Goal: Task Accomplishment & Management: Complete application form

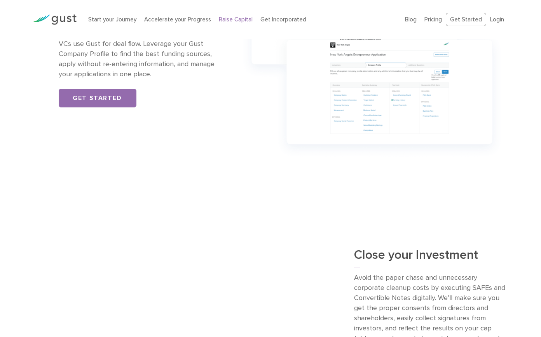
scroll to position [700, 0]
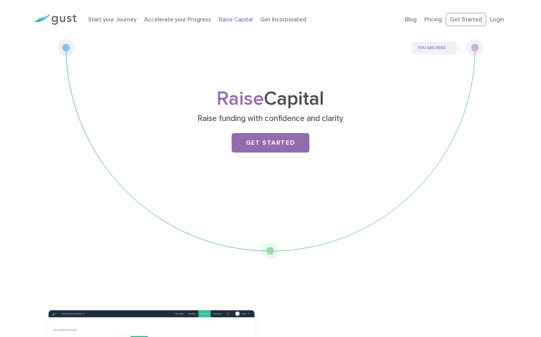
click at [345, 107] on h1 "Raise Capital" at bounding box center [270, 99] width 307 height 18
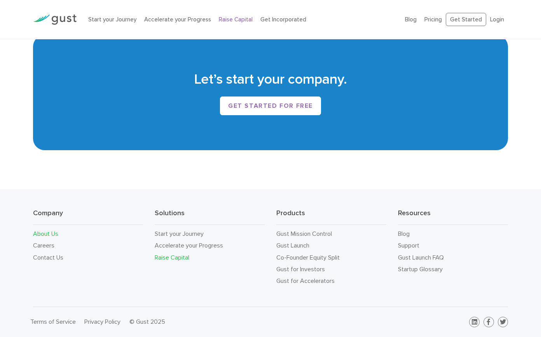
click at [54, 233] on link "About Us" at bounding box center [45, 233] width 25 height 7
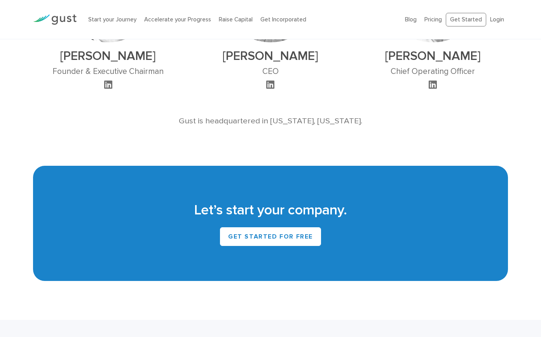
scroll to position [544, 0]
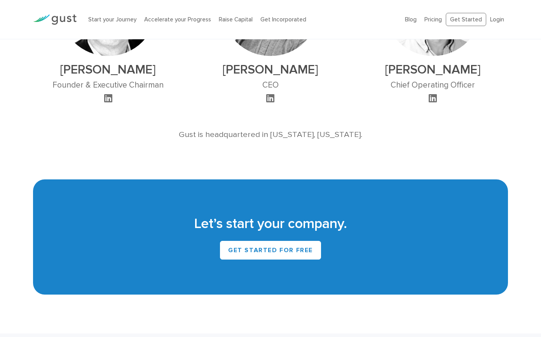
click at [111, 93] on icon at bounding box center [108, 97] width 8 height 9
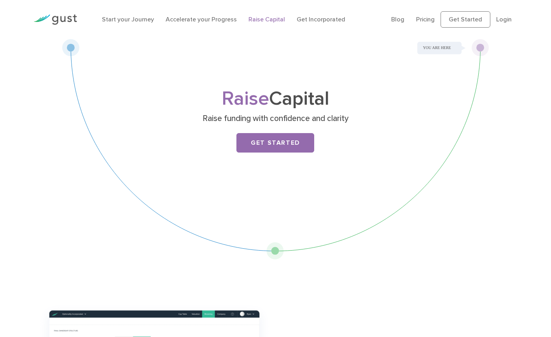
click at [263, 18] on link "Raise Capital" at bounding box center [266, 19] width 37 height 7
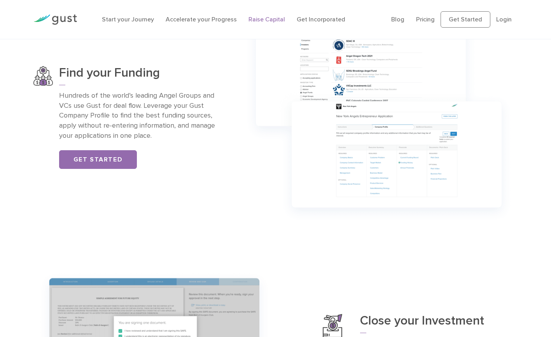
scroll to position [544, 0]
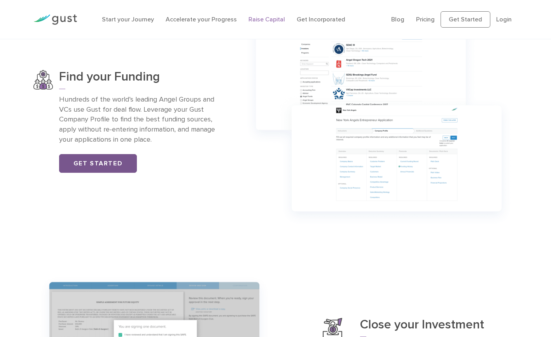
click at [88, 165] on link "Get Started" at bounding box center [98, 163] width 78 height 19
